Goal: Complete application form: Complete application form

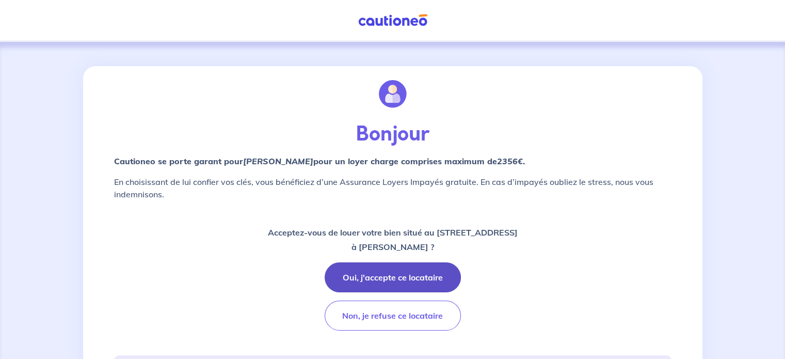
click at [403, 275] on button "Oui, j'accepte ce locataire" at bounding box center [393, 277] width 136 height 30
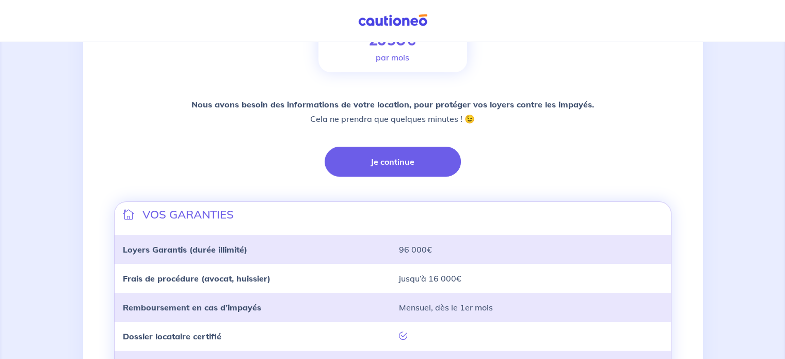
scroll to position [230, 0]
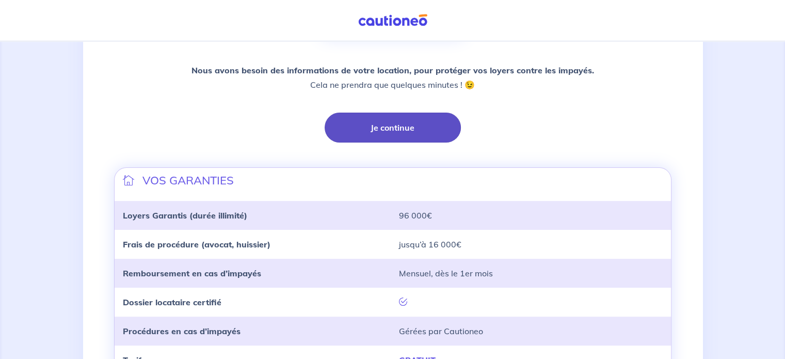
click at [430, 119] on button "Je continue" at bounding box center [393, 128] width 136 height 30
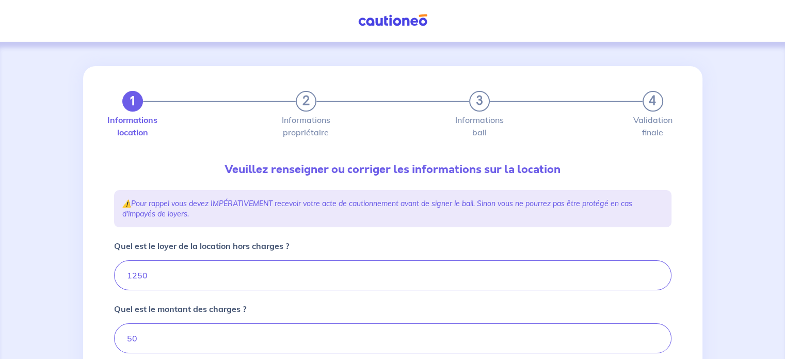
type input "1300"
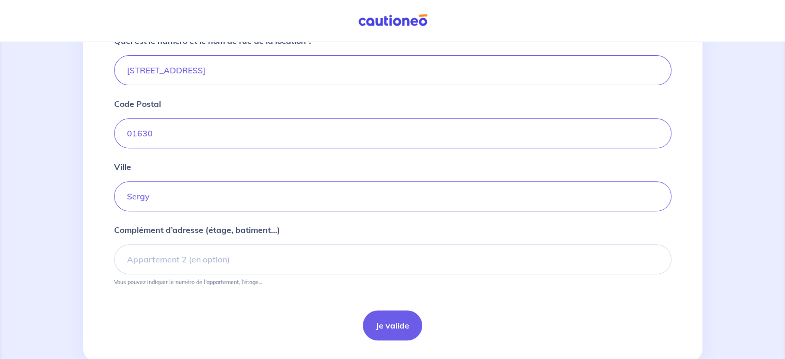
scroll to position [406, 0]
click at [226, 200] on input "Sergy" at bounding box center [393, 196] width 558 height 30
type input "S"
type input "s"
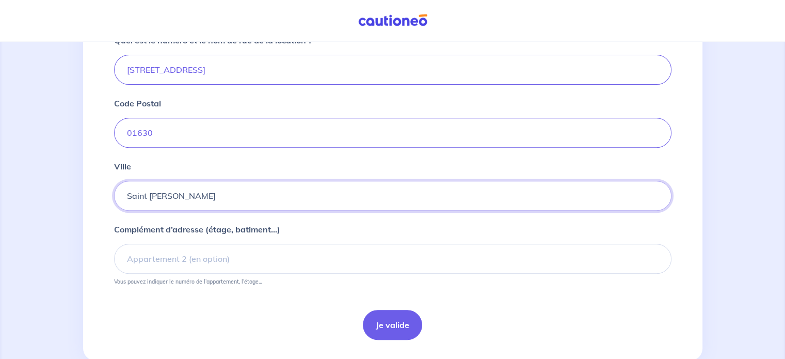
type input "Saint [PERSON_NAME]"
drag, startPoint x: 166, startPoint y: 132, endPoint x: 123, endPoint y: 128, distance: 43.1
click at [123, 128] on input "01630" at bounding box center [393, 133] width 558 height 30
drag, startPoint x: 245, startPoint y: 209, endPoint x: 252, endPoint y: 197, distance: 14.3
click at [252, 197] on form "Quel est le loyer de la location hors charges ? 1250 Quel est le montant des ch…" at bounding box center [393, 87] width 558 height 506
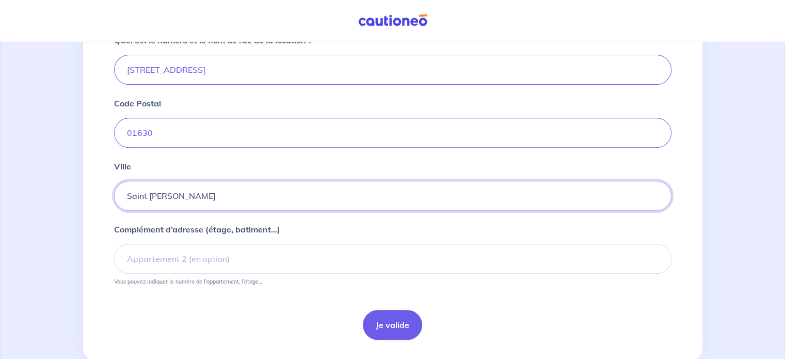
click at [252, 197] on input "Saint [PERSON_NAME]" at bounding box center [393, 196] width 558 height 30
paste input "[GEOGRAPHIC_DATA]"
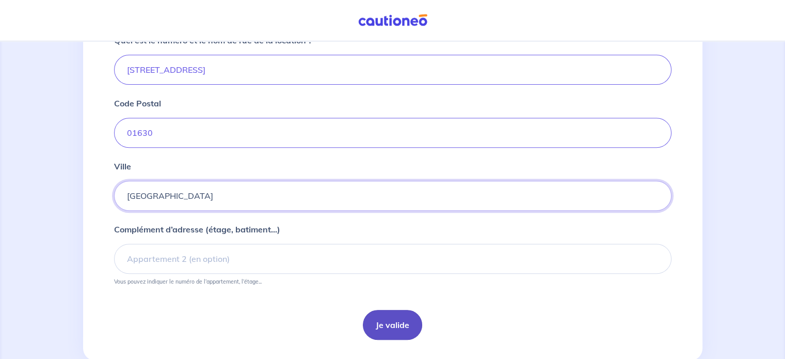
type input "[GEOGRAPHIC_DATA]"
click at [409, 322] on button "Je valide" at bounding box center [392, 325] width 59 height 30
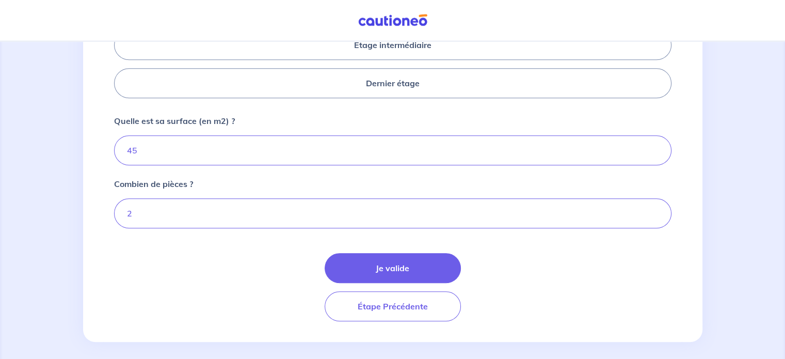
scroll to position [520, 0]
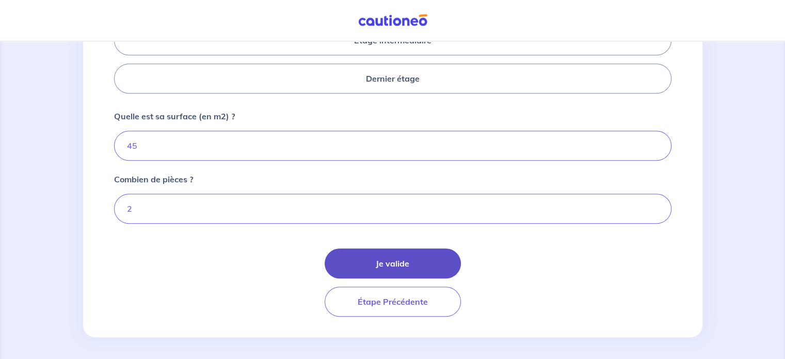
click at [383, 261] on button "Je valide" at bounding box center [393, 263] width 136 height 30
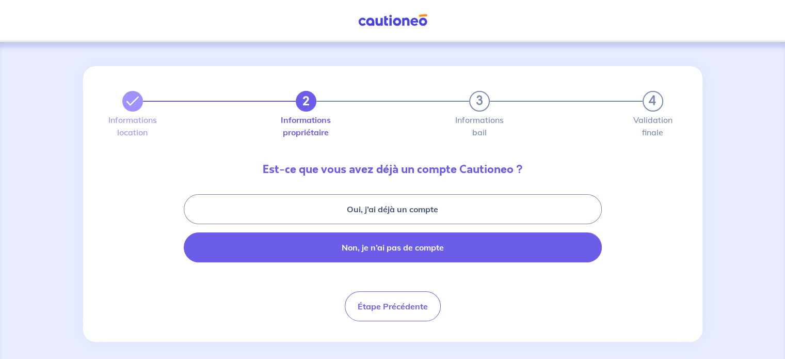
click at [332, 247] on button "Non, je n’ai pas de compte" at bounding box center [393, 247] width 418 height 30
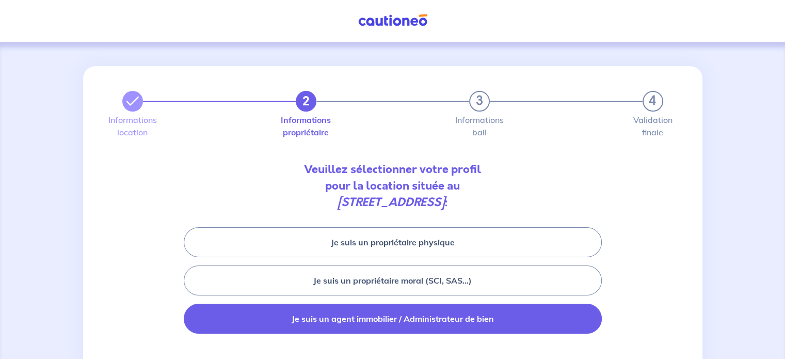
click at [266, 308] on button "Je suis un agent immobilier / Administrateur de bien" at bounding box center [393, 319] width 418 height 30
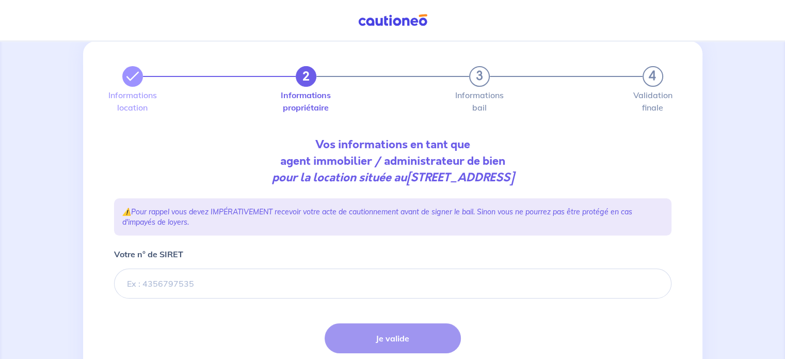
scroll to position [52, 0]
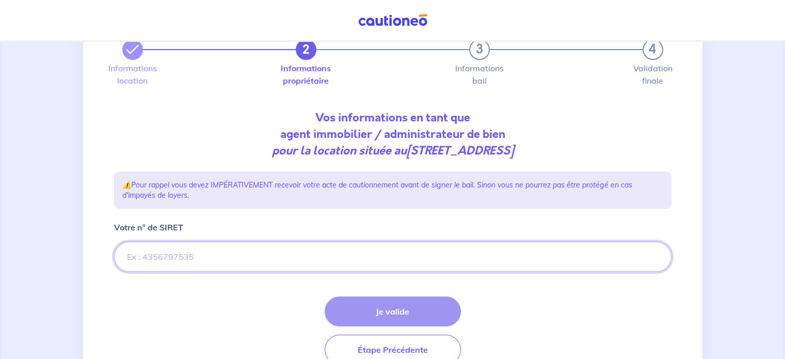
paste input "914747449"
click at [299, 258] on input "Votre n° de SIRET" at bounding box center [393, 257] width 558 height 30
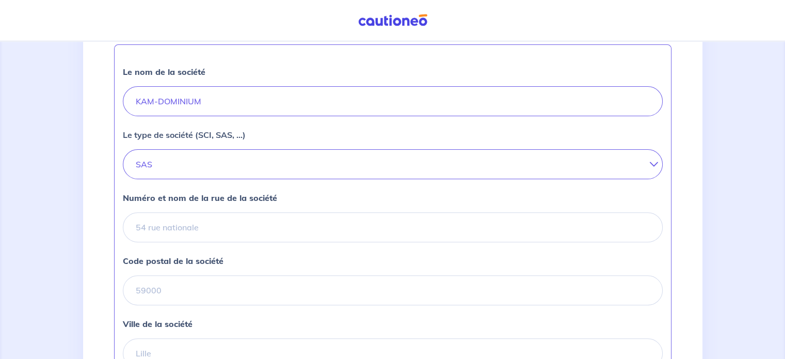
scroll to position [296, 0]
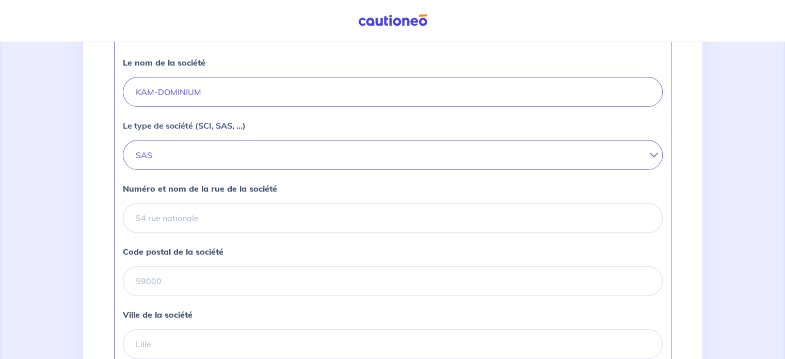
type input "914747449"
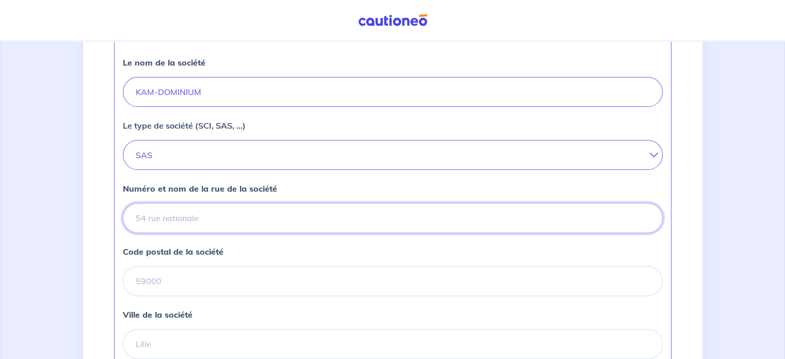
click at [233, 217] on input "Numéro et nom de la rue de la société" at bounding box center [393, 218] width 540 height 30
paste input "[STREET_ADDRESS]"
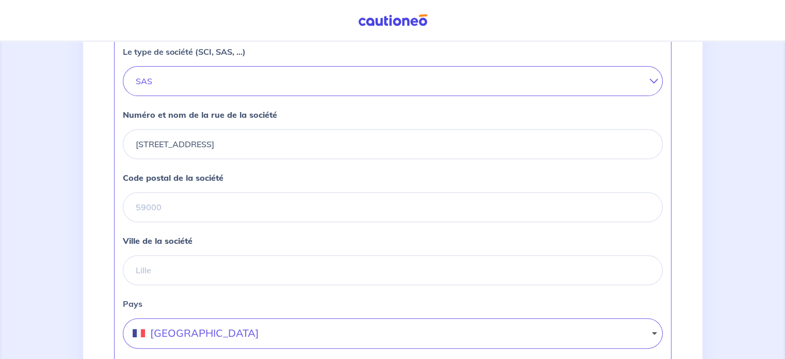
scroll to position [380, 0]
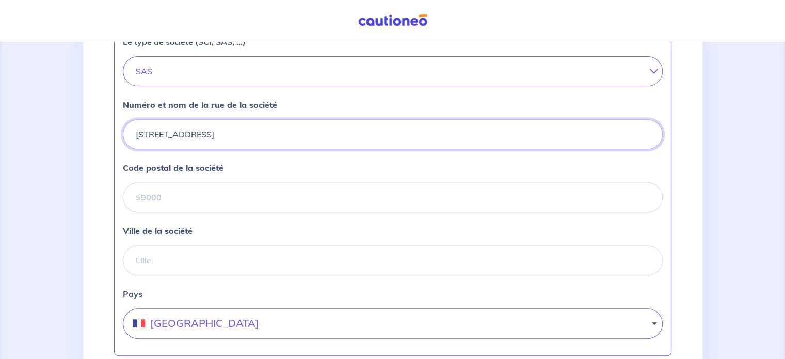
drag, startPoint x: 299, startPoint y: 140, endPoint x: 255, endPoint y: 130, distance: 45.7
click at [255, 130] on input "[STREET_ADDRESS]" at bounding box center [393, 134] width 540 height 30
type input "[STREET_ADDRESS]"
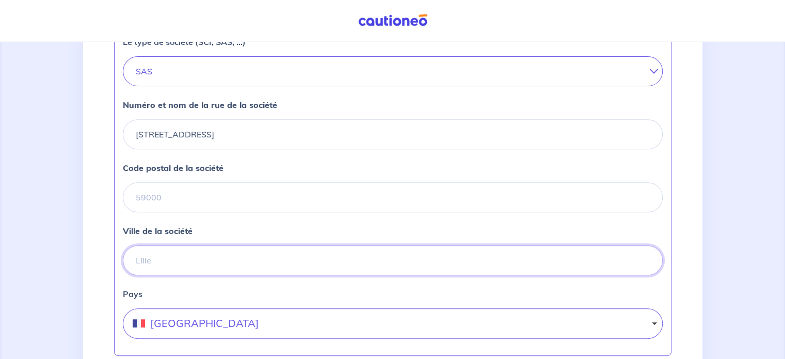
paste input "CROZET"
click at [213, 259] on input "CROZET" at bounding box center [393, 260] width 540 height 30
type input "CROZET"
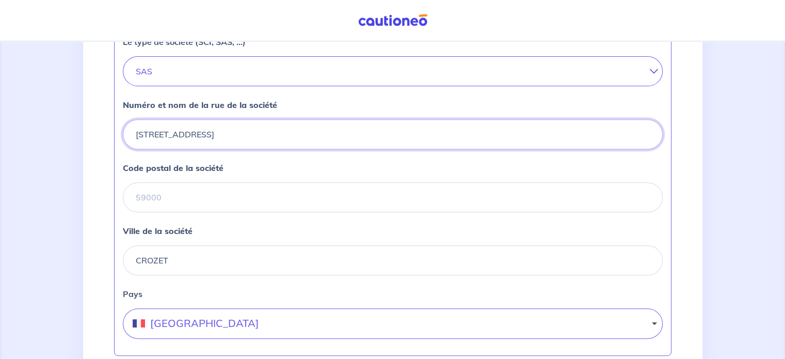
drag, startPoint x: 266, startPoint y: 128, endPoint x: 230, endPoint y: 130, distance: 36.8
click at [230, 130] on input "[STREET_ADDRESS]" at bounding box center [393, 134] width 540 height 30
type input "[STREET_ADDRESS],"
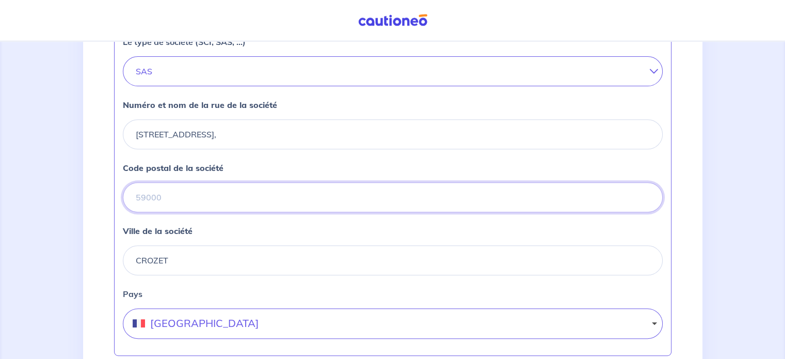
click at [233, 185] on input "Code postal de la société" at bounding box center [393, 197] width 540 height 30
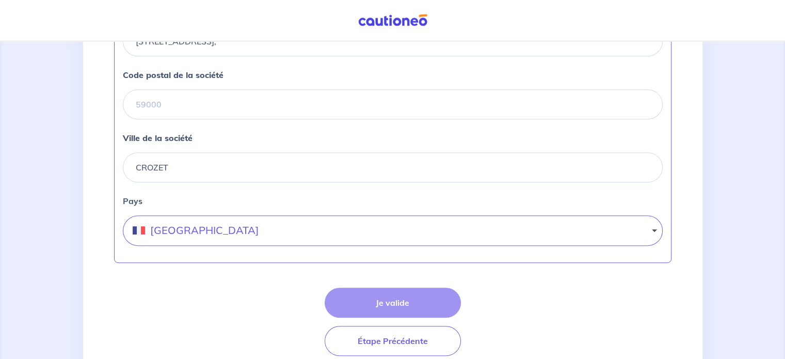
scroll to position [463, 0]
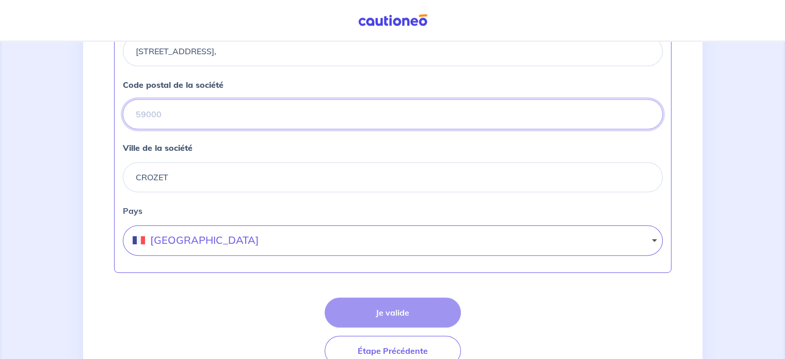
click at [260, 105] on input "Code postal de la société" at bounding box center [393, 114] width 540 height 30
paste input "01170"
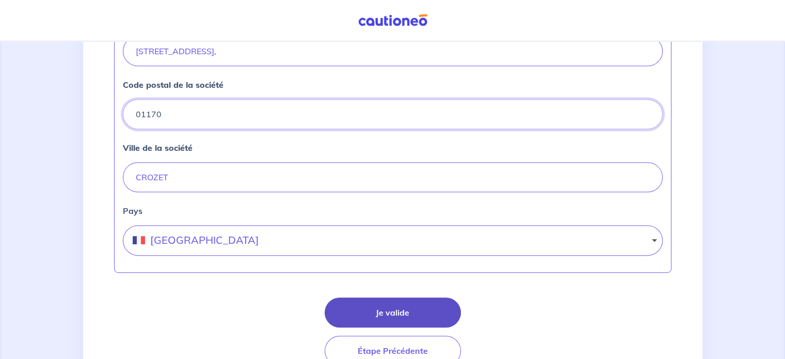
type input "01170"
click at [346, 306] on button "Je valide" at bounding box center [393, 312] width 136 height 30
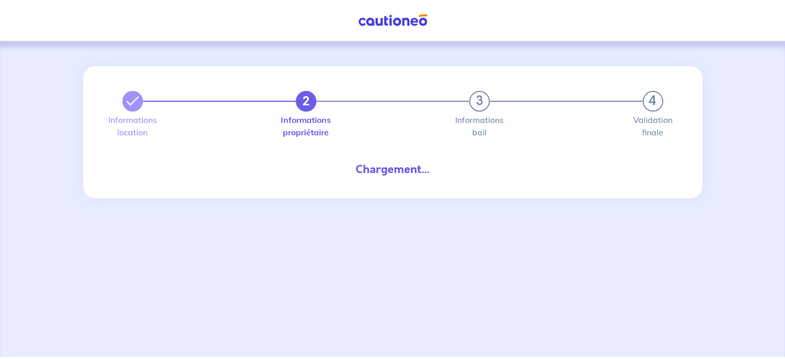
select select "FR"
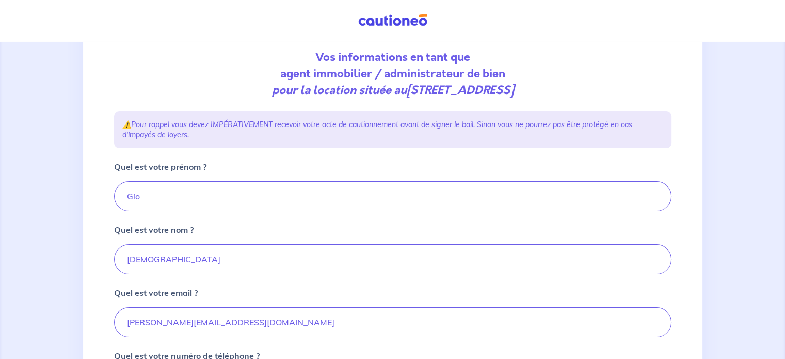
scroll to position [113, 0]
drag, startPoint x: 172, startPoint y: 202, endPoint x: 110, endPoint y: 189, distance: 63.3
click at [110, 189] on div "2 3 4 Informations location Informations propriétaire Informations bail Validat…" at bounding box center [393, 228] width 570 height 551
paste input "[PERSON_NAME]"
click at [228, 192] on input "[PERSON_NAME]" at bounding box center [393, 195] width 558 height 30
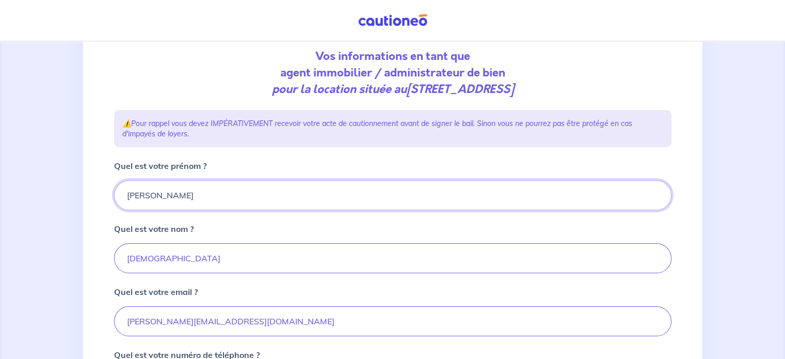
drag, startPoint x: 162, startPoint y: 194, endPoint x: 98, endPoint y: 181, distance: 65.2
click at [98, 181] on div "2 3 4 Informations location Informations propriétaire Informations bail Validat…" at bounding box center [393, 233] width 620 height 560
type input "[PERSON_NAME]"
click at [175, 257] on input "[DEMOGRAPHIC_DATA]" at bounding box center [393, 258] width 558 height 30
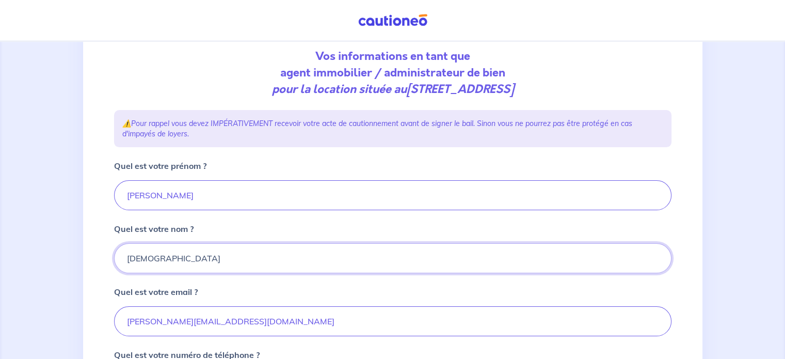
click at [175, 257] on input "[DEMOGRAPHIC_DATA]" at bounding box center [393, 258] width 558 height 30
paste input "[PERSON_NAME]"
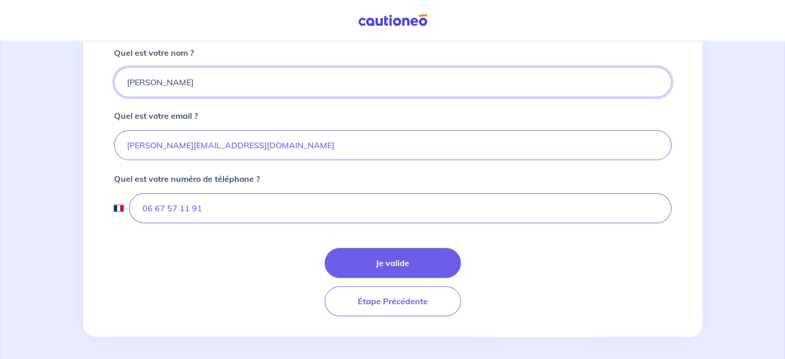
scroll to position [290, 0]
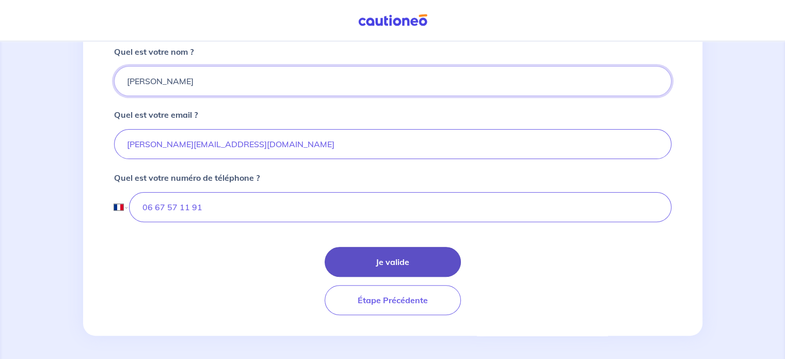
type input "[PERSON_NAME]"
click at [415, 265] on button "Je valide" at bounding box center [393, 262] width 136 height 30
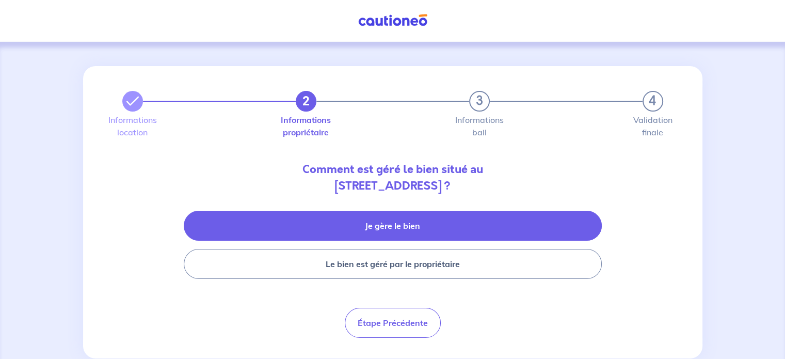
click at [318, 237] on button "Je gère le bien" at bounding box center [393, 226] width 418 height 30
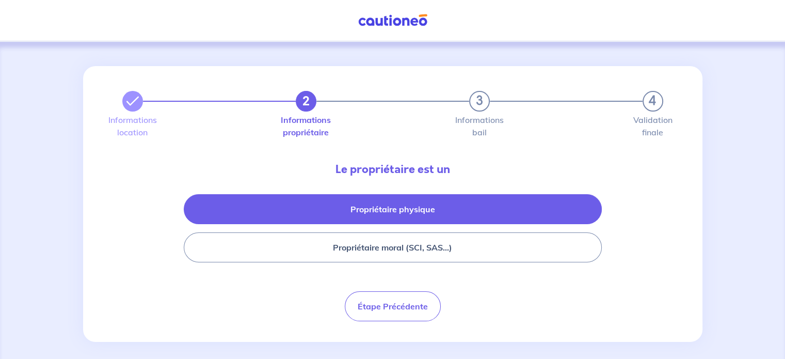
click at [347, 213] on button "Propriétaire physique" at bounding box center [393, 209] width 418 height 30
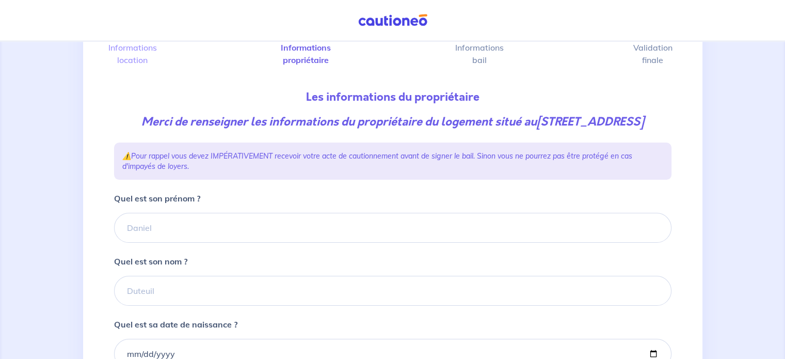
scroll to position [82, 0]
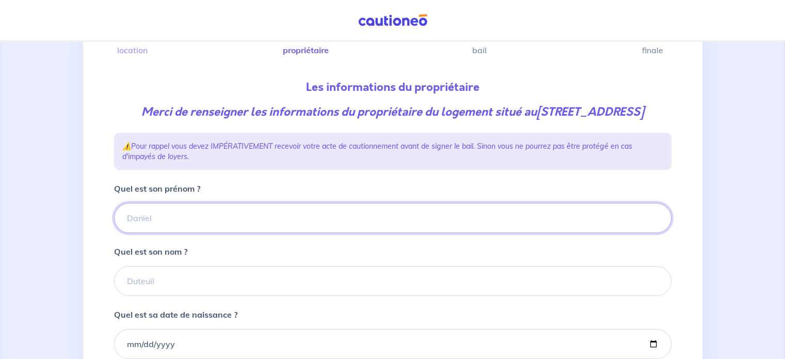
click at [204, 233] on input "Quel est son prénom ?" at bounding box center [393, 218] width 558 height 30
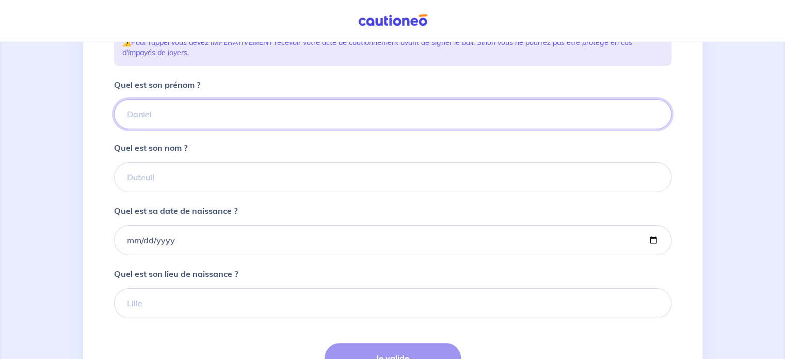
scroll to position [188, 0]
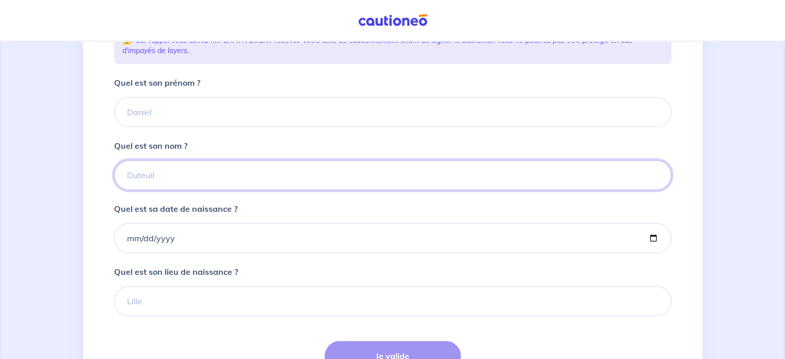
click at [159, 190] on input "Quel est son nom ?" at bounding box center [393, 175] width 558 height 30
type input "Agushi"
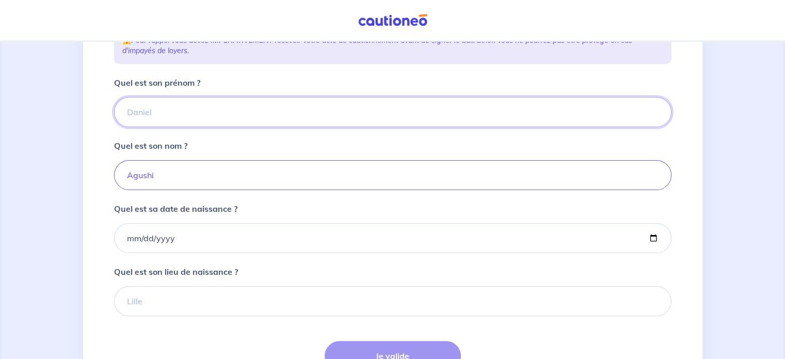
click at [198, 127] on input "Quel est son prénom ?" at bounding box center [393, 112] width 558 height 30
type input "a"
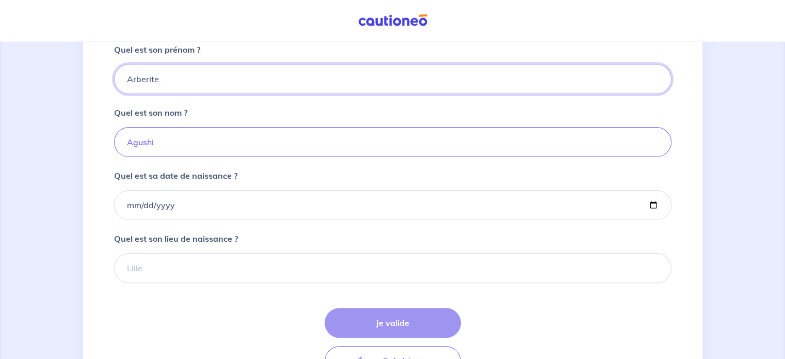
scroll to position [298, 0]
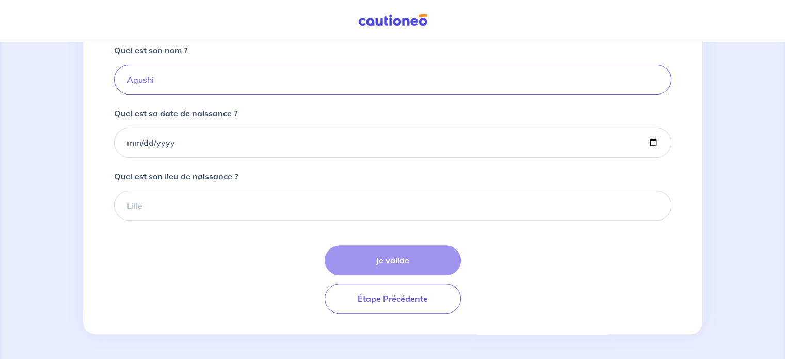
type input "Arberite"
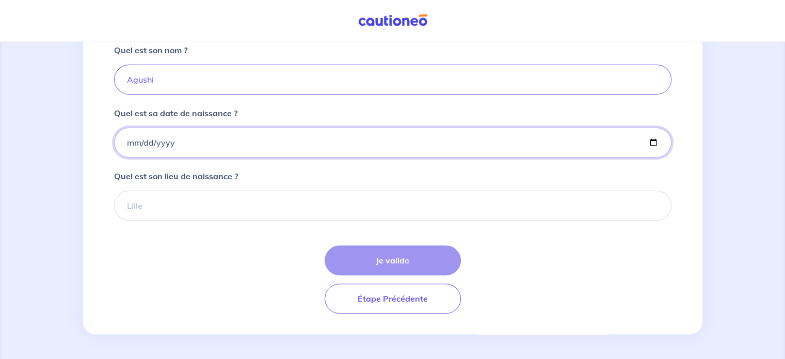
click at [125, 147] on input "Quel est sa date de naissance ?" at bounding box center [393, 143] width 558 height 30
type input "[DATE]"
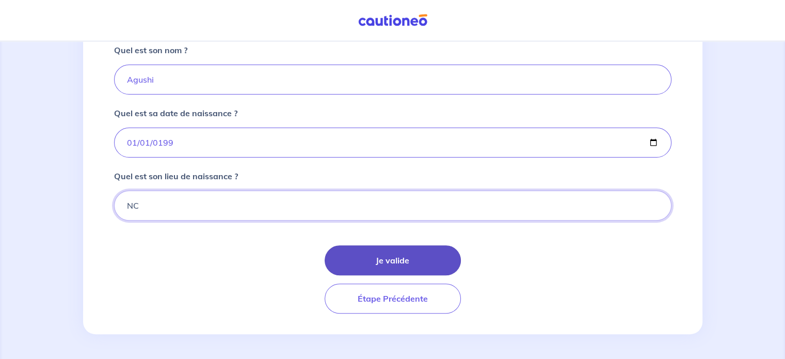
type input "NC"
click at [334, 273] on button "Je valide" at bounding box center [393, 260] width 136 height 30
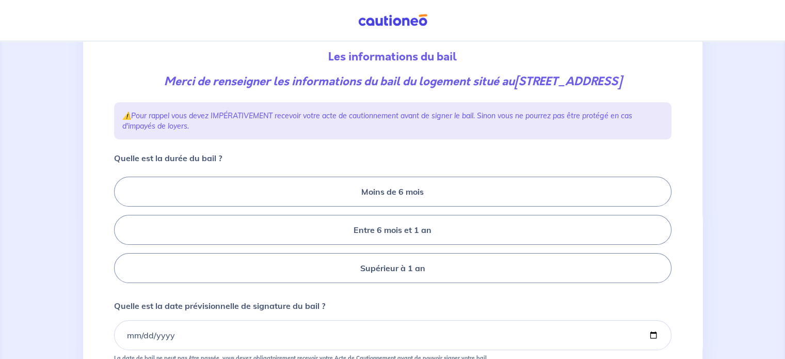
scroll to position [181, 0]
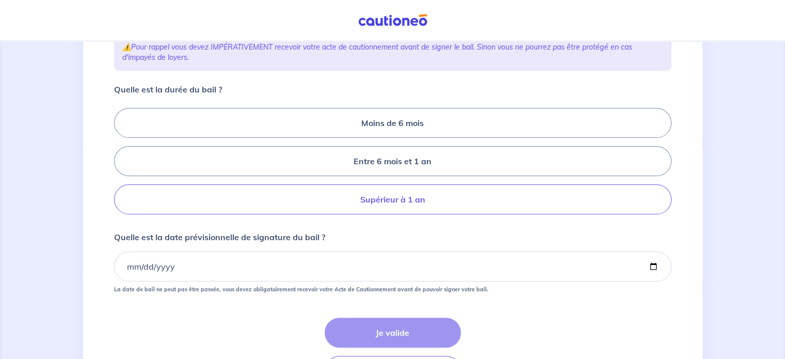
click at [386, 214] on label "Supérieur à 1 an" at bounding box center [393, 199] width 558 height 30
click at [121, 165] on input "Supérieur à 1 an" at bounding box center [117, 161] width 7 height 7
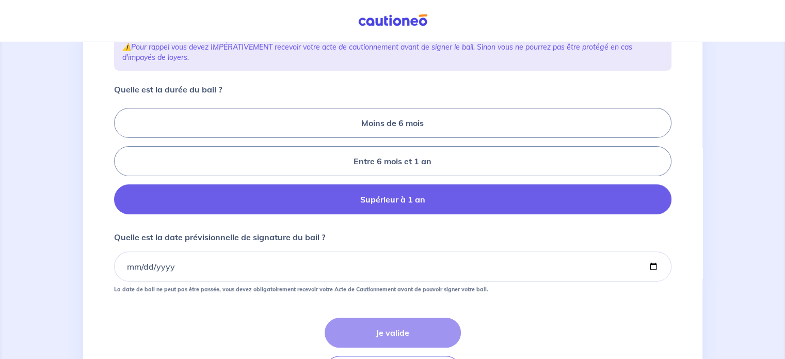
radio input "true"
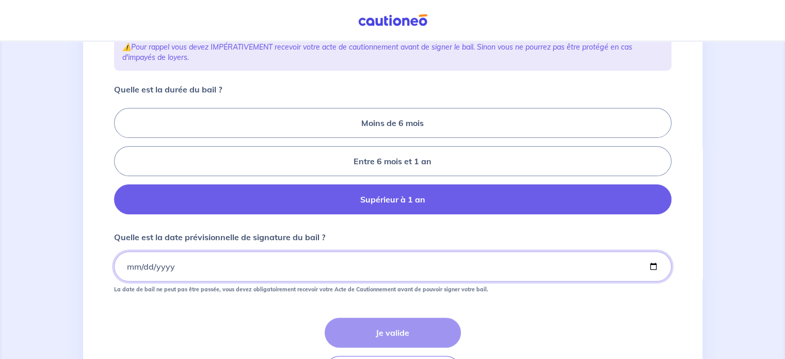
click at [129, 281] on input "Quelle est la date prévisionnelle de signature du bail ?" at bounding box center [393, 266] width 558 height 30
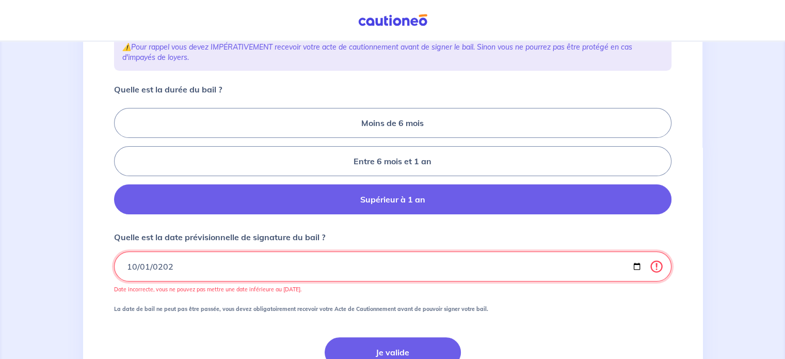
type input "[DATE]"
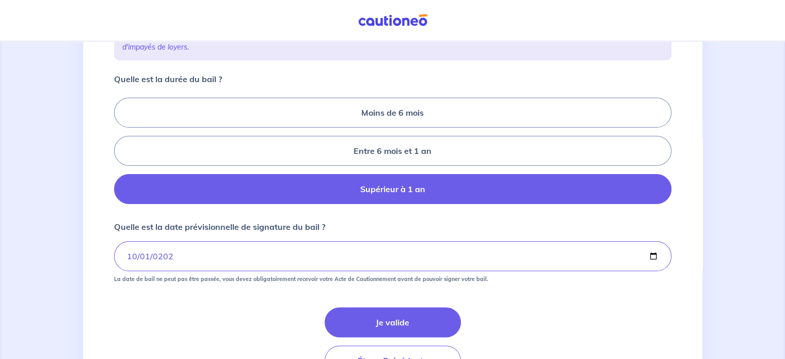
scroll to position [207, 0]
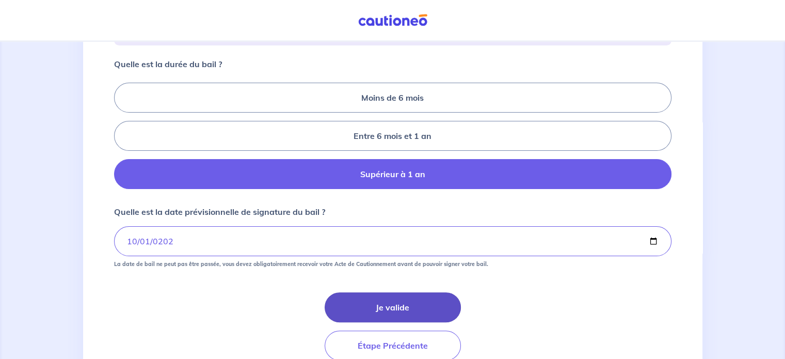
click at [374, 315] on button "Je valide" at bounding box center [393, 307] width 136 height 30
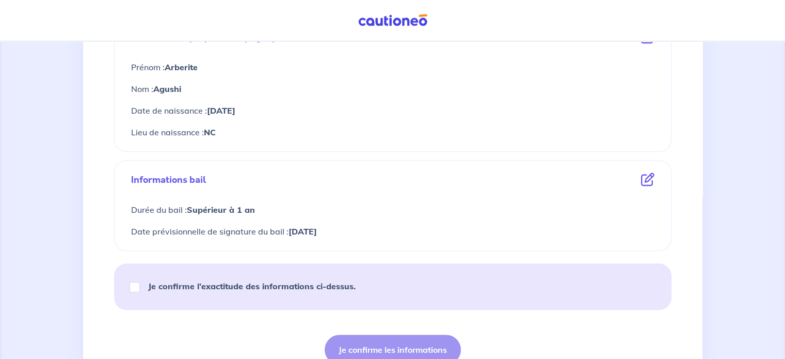
scroll to position [417, 0]
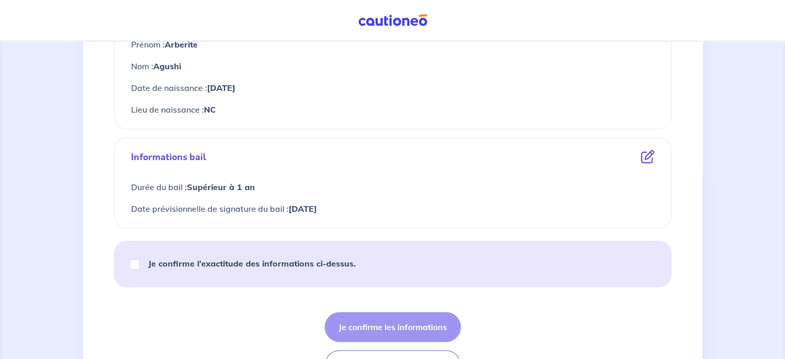
click at [207, 262] on strong "Je confirme l’exactitude des informations ci-dessus." at bounding box center [252, 263] width 208 height 10
click at [140, 262] on input "Je confirme l’exactitude des informations ci-dessus." at bounding box center [135, 264] width 10 height 10
checkbox input "true"
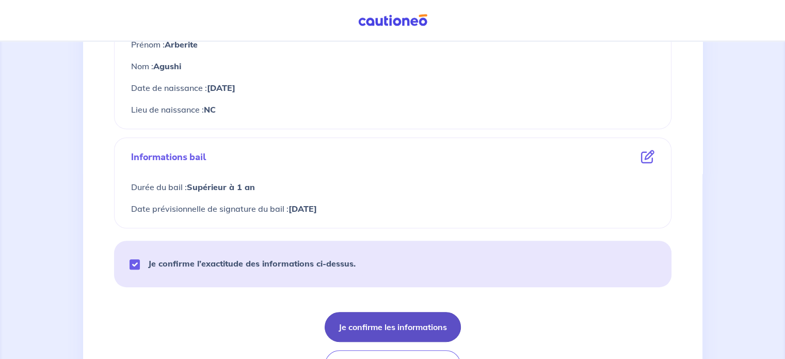
click at [366, 324] on button "Je confirme les informations" at bounding box center [393, 327] width 136 height 30
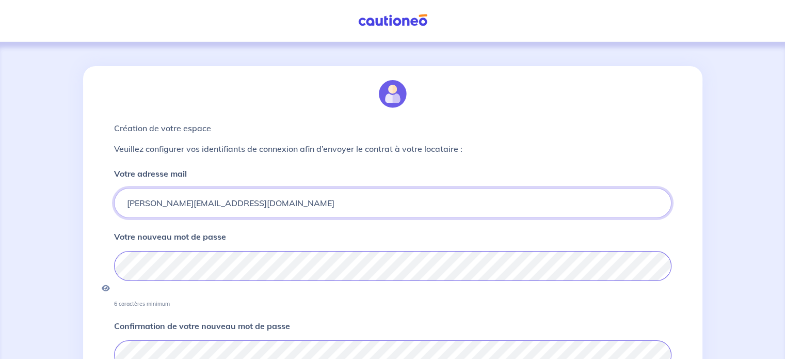
drag, startPoint x: 288, startPoint y: 202, endPoint x: 107, endPoint y: 205, distance: 181.3
click at [107, 205] on div "Création de votre espace Veuillez configurer vos identifiants de connexion afin…" at bounding box center [393, 289] width 620 height 446
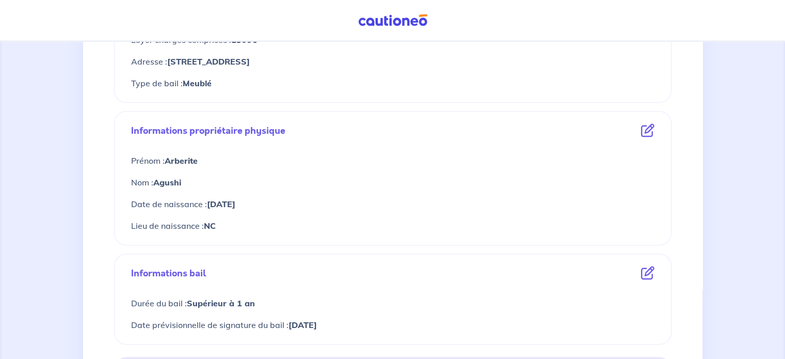
scroll to position [306, 0]
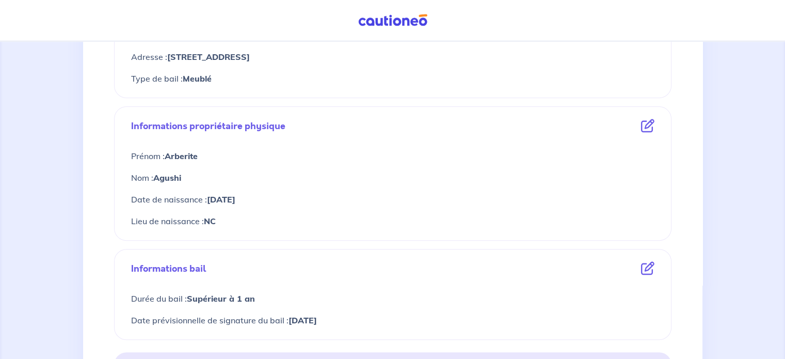
click at [649, 127] on icon at bounding box center [647, 125] width 13 height 13
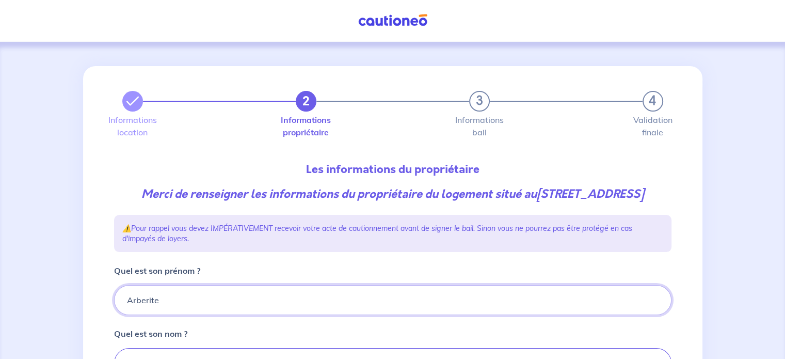
drag, startPoint x: 173, startPoint y: 313, endPoint x: 18, endPoint y: 314, distance: 155.4
click at [18, 314] on div "2 3 4 Informations location Informations propriétaire Informations bail Validat…" at bounding box center [392, 341] width 785 height 601
type input "a"
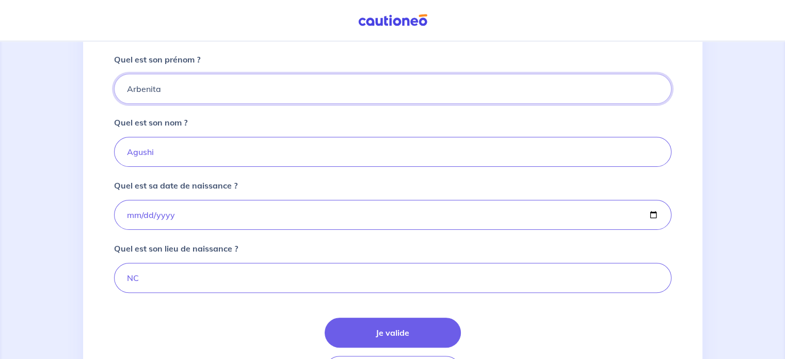
scroll to position [239, 0]
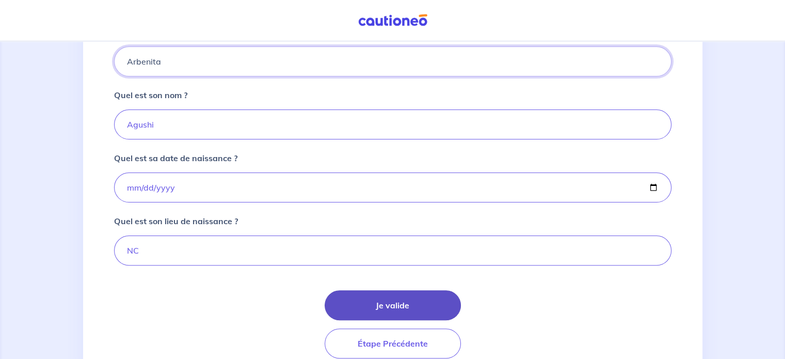
type input "Arbenita"
click at [351, 312] on button "Je valide" at bounding box center [393, 305] width 136 height 30
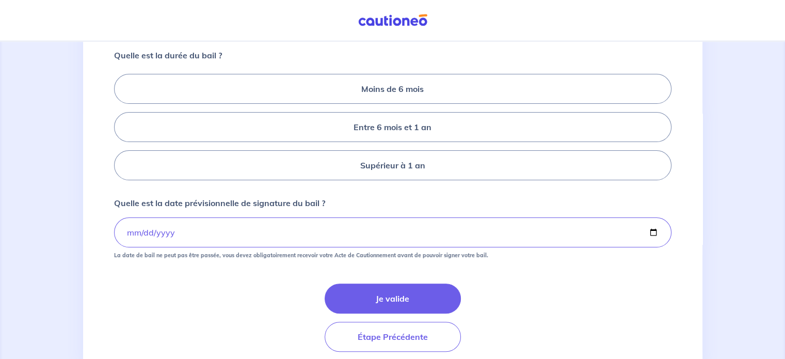
scroll to position [220, 0]
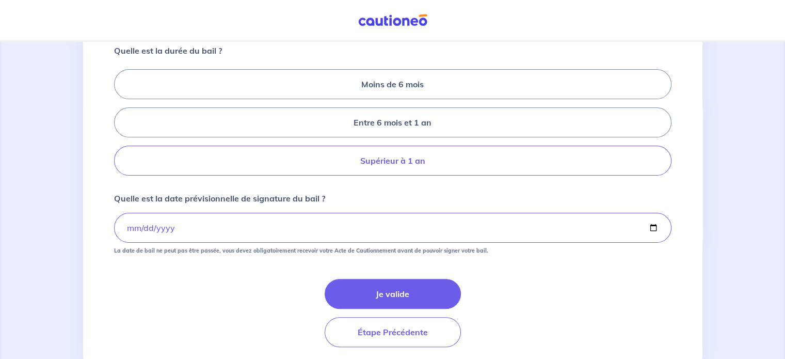
click at [397, 165] on label "Supérieur à 1 an" at bounding box center [393, 161] width 558 height 30
click at [121, 126] on input "Supérieur à 1 an" at bounding box center [117, 122] width 7 height 7
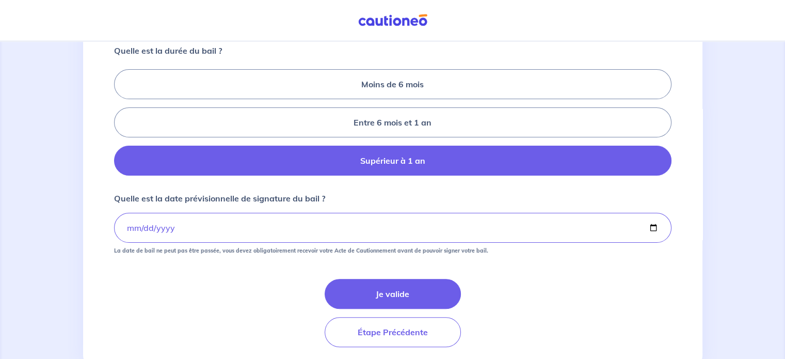
radio input "true"
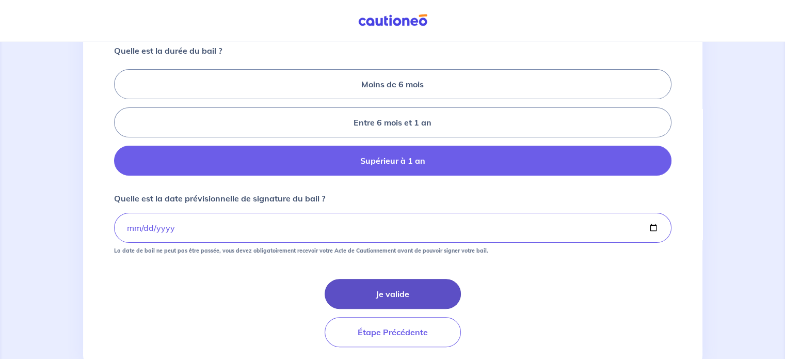
click at [419, 306] on button "Je valide" at bounding box center [393, 294] width 136 height 30
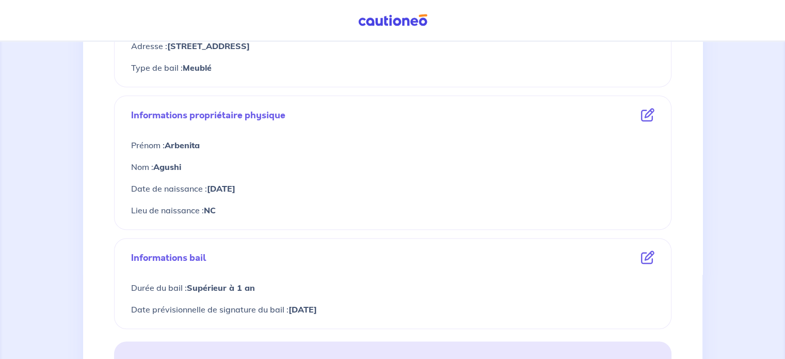
scroll to position [483, 0]
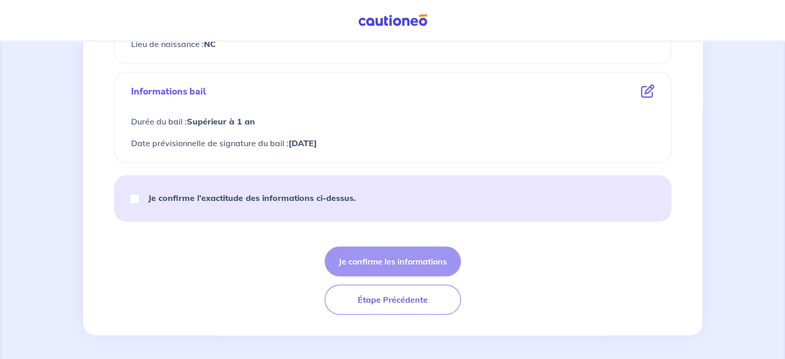
click at [235, 196] on strong "Je confirme l’exactitude des informations ci-dessus." at bounding box center [252, 198] width 208 height 10
click at [394, 260] on div "Je confirme les informations Étape Précédente" at bounding box center [393, 280] width 558 height 68
click at [130, 191] on div "Je confirme l’exactitude des informations ci-dessus." at bounding box center [248, 197] width 242 height 29
click at [132, 196] on input "Je confirme l’exactitude des informations ci-dessus." at bounding box center [135, 199] width 10 height 10
checkbox input "true"
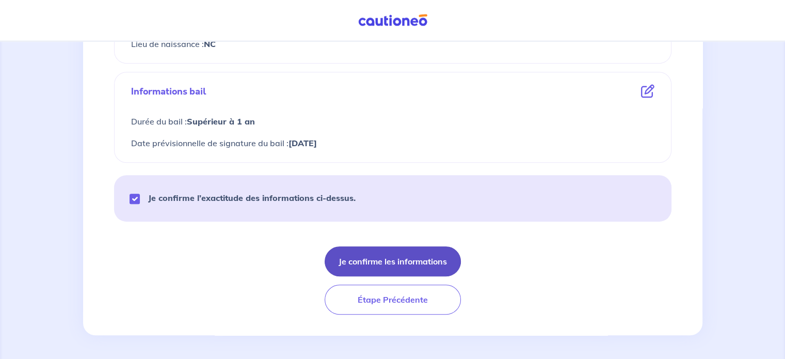
click at [337, 253] on button "Je confirme les informations" at bounding box center [393, 261] width 136 height 30
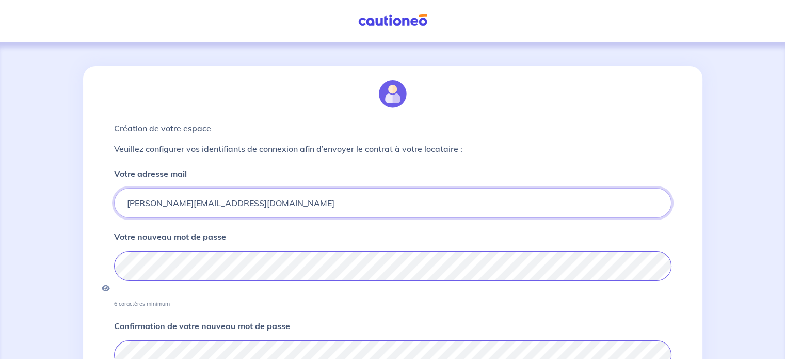
drag, startPoint x: 230, startPoint y: 199, endPoint x: 119, endPoint y: 190, distance: 111.4
click at [119, 190] on div "[PERSON_NAME][EMAIL_ADDRESS][DOMAIN_NAME]" at bounding box center [393, 203] width 558 height 30
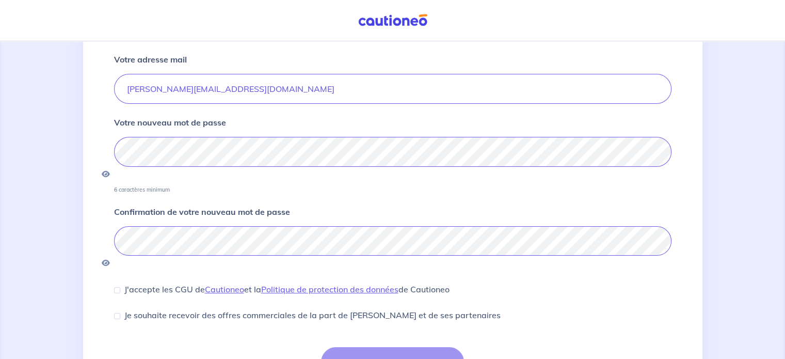
scroll to position [136, 0]
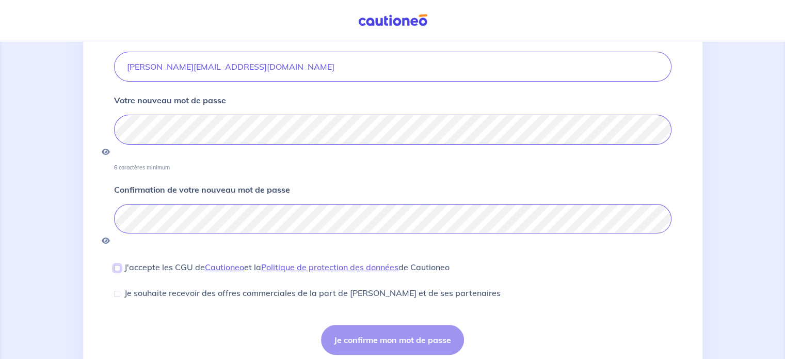
click at [118, 265] on input "J'accepte les CGU de [PERSON_NAME] et la Politique de protection des données de…" at bounding box center [117, 268] width 6 height 6
checkbox input "true"
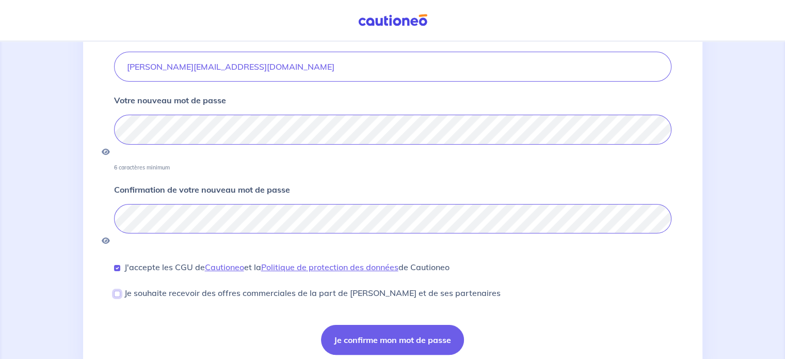
click at [119, 291] on input "Je souhaite recevoir des offres commerciales de la part de [PERSON_NAME] et de …" at bounding box center [117, 294] width 6 height 6
checkbox input "true"
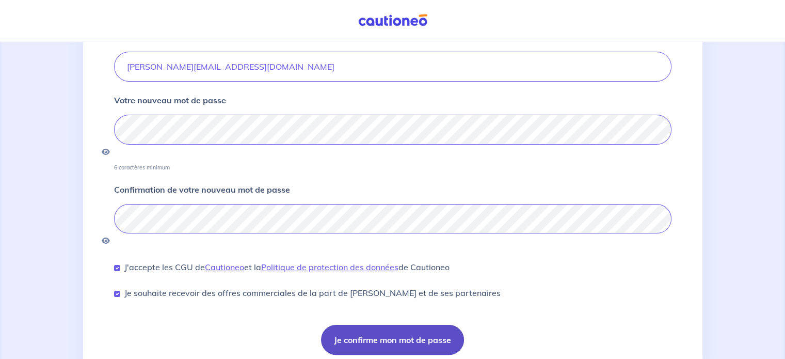
click at [365, 325] on button "Je confirme mon mot de passe" at bounding box center [392, 340] width 143 height 30
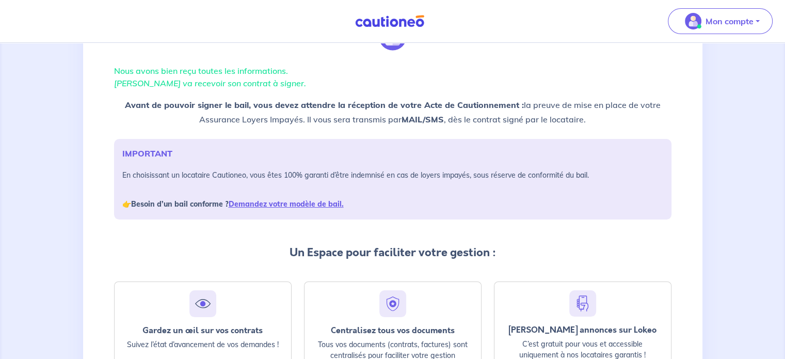
scroll to position [76, 0]
